Goal: Information Seeking & Learning: Learn about a topic

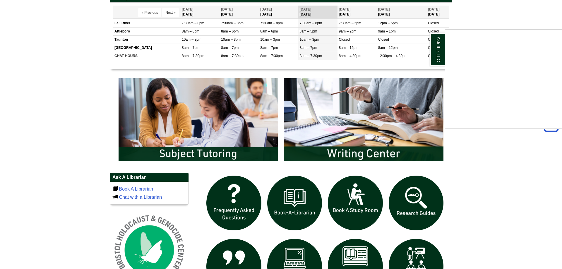
click at [410, 213] on div "Ask the LLC" at bounding box center [281, 134] width 562 height 269
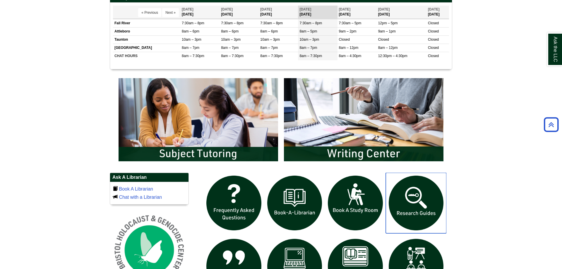
click at [410, 213] on img "slideshow" at bounding box center [416, 203] width 61 height 61
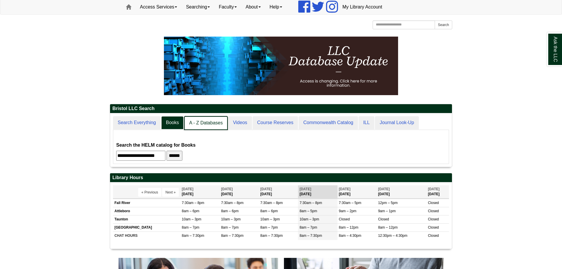
scroll to position [53, 342]
click at [210, 127] on link "A - Z Databases" at bounding box center [206, 123] width 44 height 14
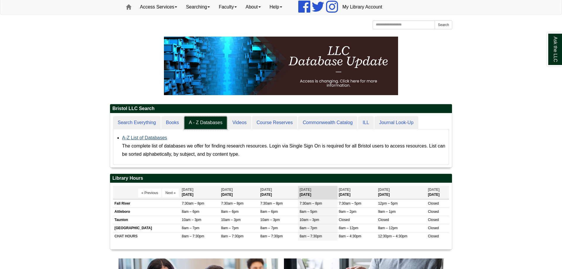
scroll to position [3, 3]
click at [132, 137] on link "A-Z List of Databases" at bounding box center [144, 137] width 45 height 5
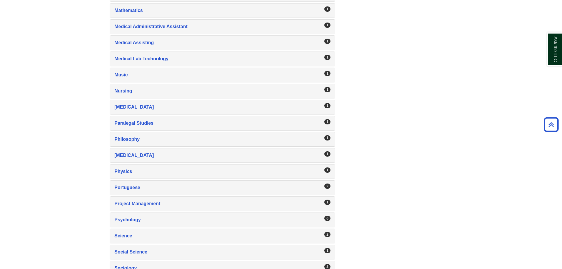
scroll to position [836, 0]
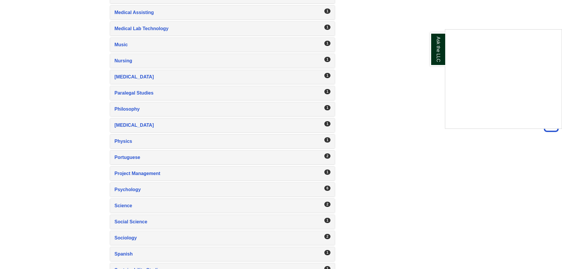
click at [137, 223] on div "Ask the LLC" at bounding box center [281, 134] width 562 height 269
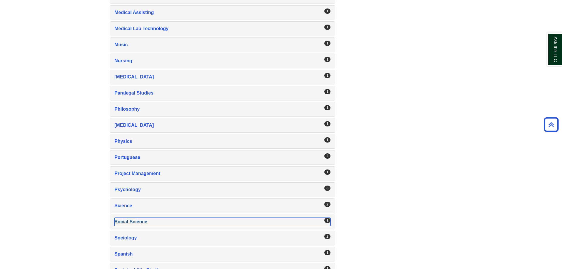
click at [138, 223] on div "Social Science , 1 guides" at bounding box center [222, 222] width 216 height 8
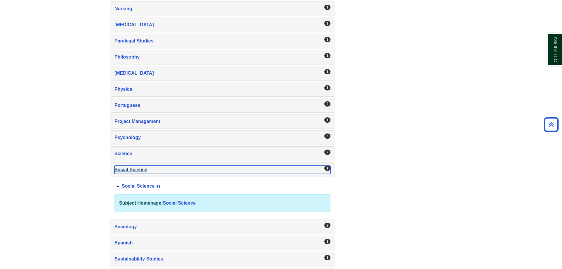
scroll to position [896, 0]
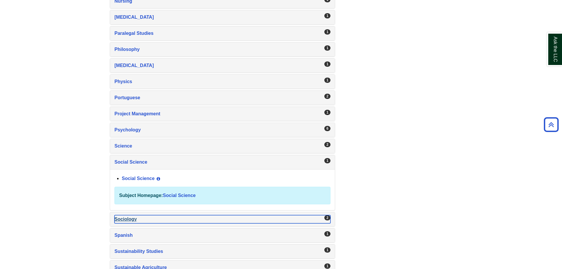
click at [135, 220] on div "Sociology , 2 guides" at bounding box center [222, 219] width 216 height 8
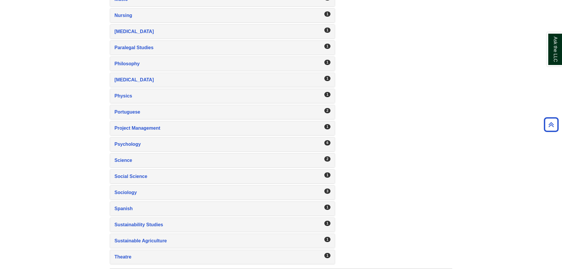
scroll to position [899, 0]
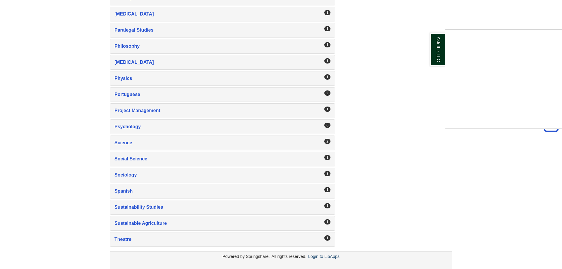
click at [123, 176] on div "Ask the LLC" at bounding box center [281, 134] width 562 height 269
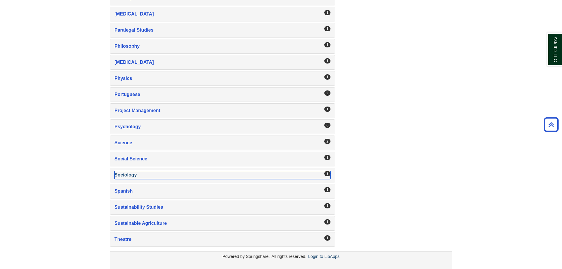
click at [123, 176] on div "Sociology , 3 guides" at bounding box center [222, 175] width 216 height 8
